Goal: Task Accomplishment & Management: Manage account settings

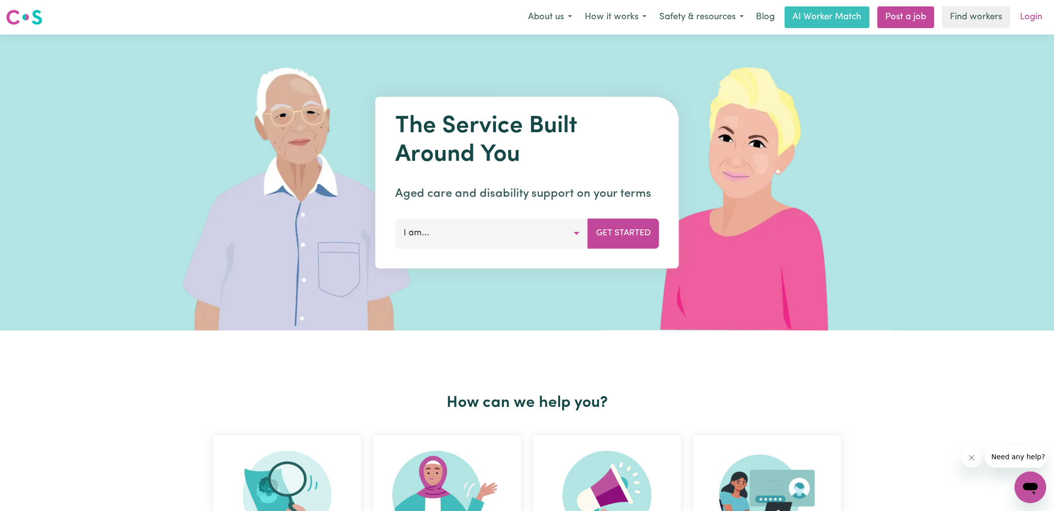
click at [1030, 19] on link "Login" at bounding box center [1031, 17] width 34 height 22
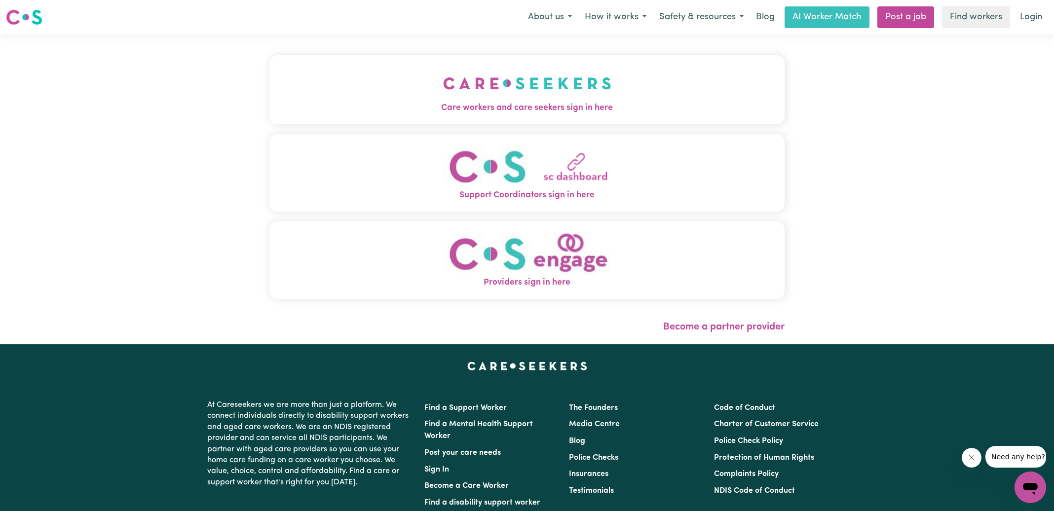
click at [427, 93] on button "Care workers and care seekers sign in here" at bounding box center [526, 89] width 515 height 69
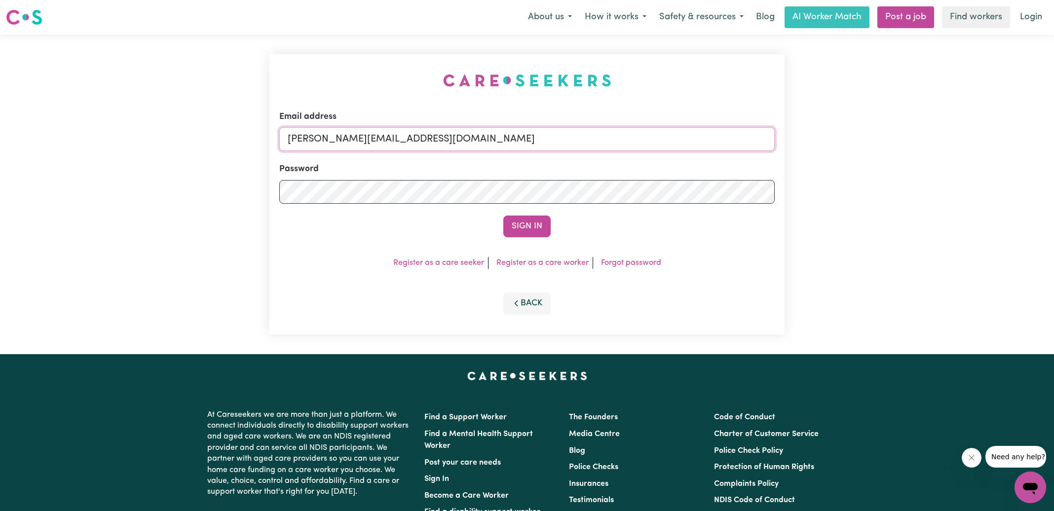
click at [459, 135] on input "yvonne@careseekers.com.au" at bounding box center [527, 139] width 496 height 24
drag, startPoint x: 348, startPoint y: 137, endPoint x: 590, endPoint y: 153, distance: 241.8
click at [589, 154] on form "Email address SUPERUSER~1047182563@qq.com Password Sign In" at bounding box center [527, 174] width 496 height 127
type input "superuser~dawlatalexanderYS@careseekers.com.au"
click at [503, 216] on button "Sign In" at bounding box center [526, 227] width 47 height 22
